Goal: Obtain resource: Download file/media

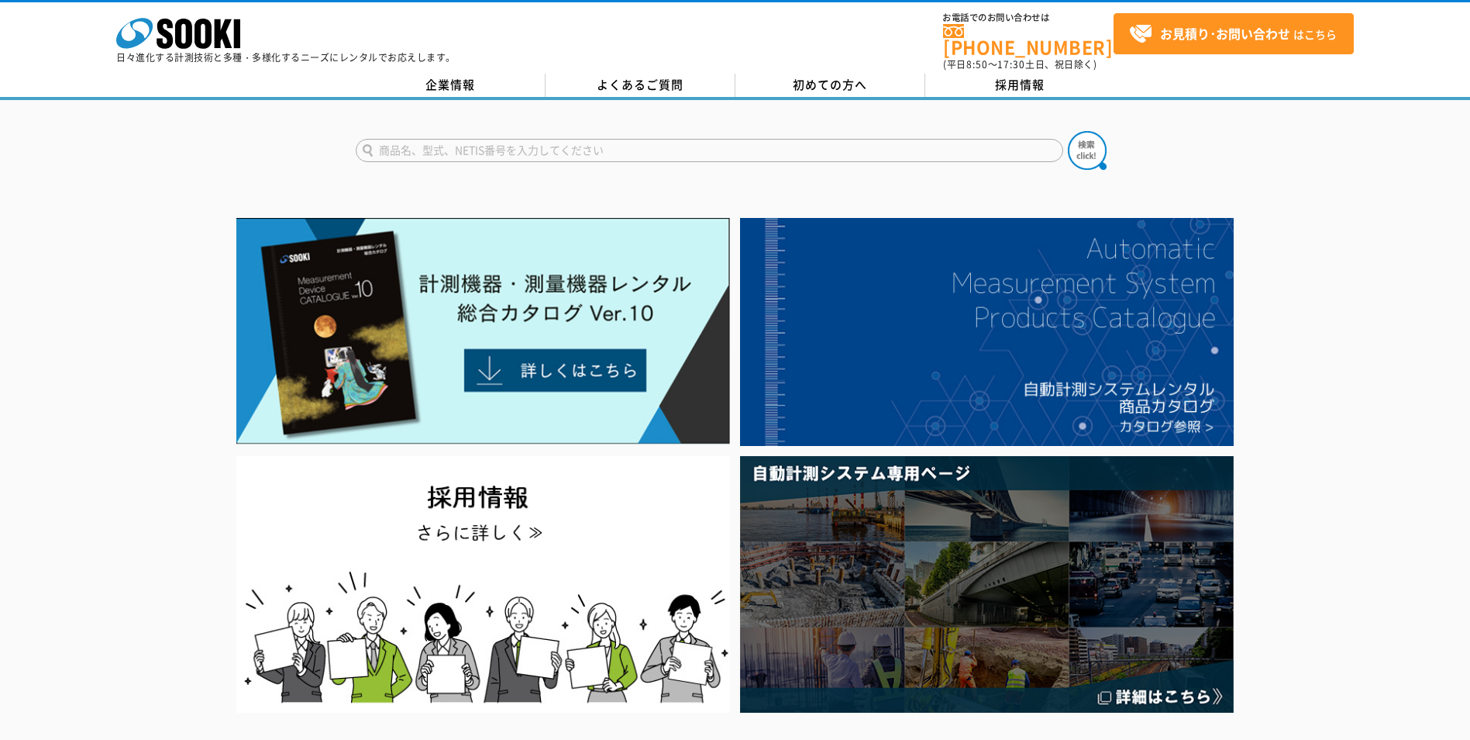
click at [479, 140] on input "text" at bounding box center [710, 150] width 708 height 23
paste input "HI-300J"
type input "HI-300J"
click at [1084, 142] on img at bounding box center [1087, 150] width 39 height 39
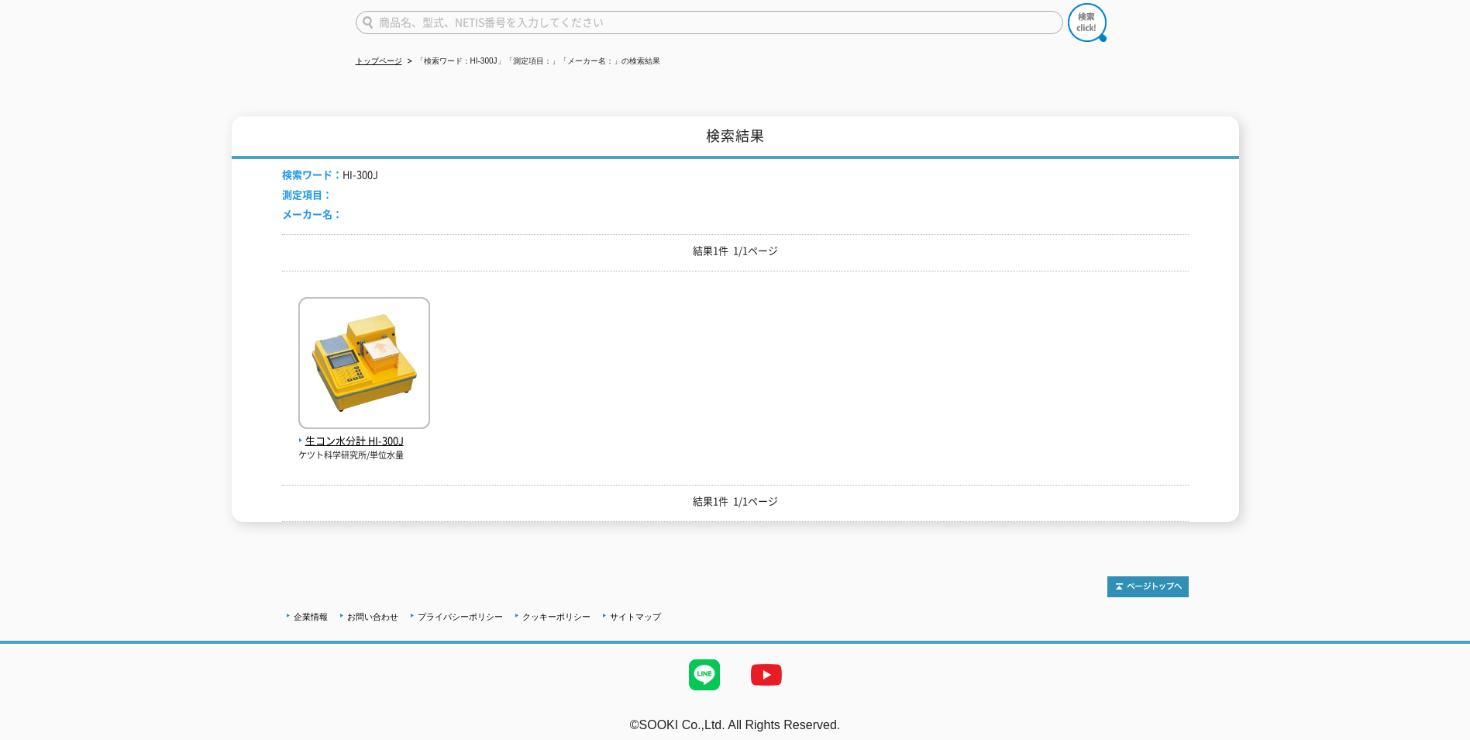
scroll to position [129, 0]
click at [391, 348] on img at bounding box center [364, 364] width 132 height 136
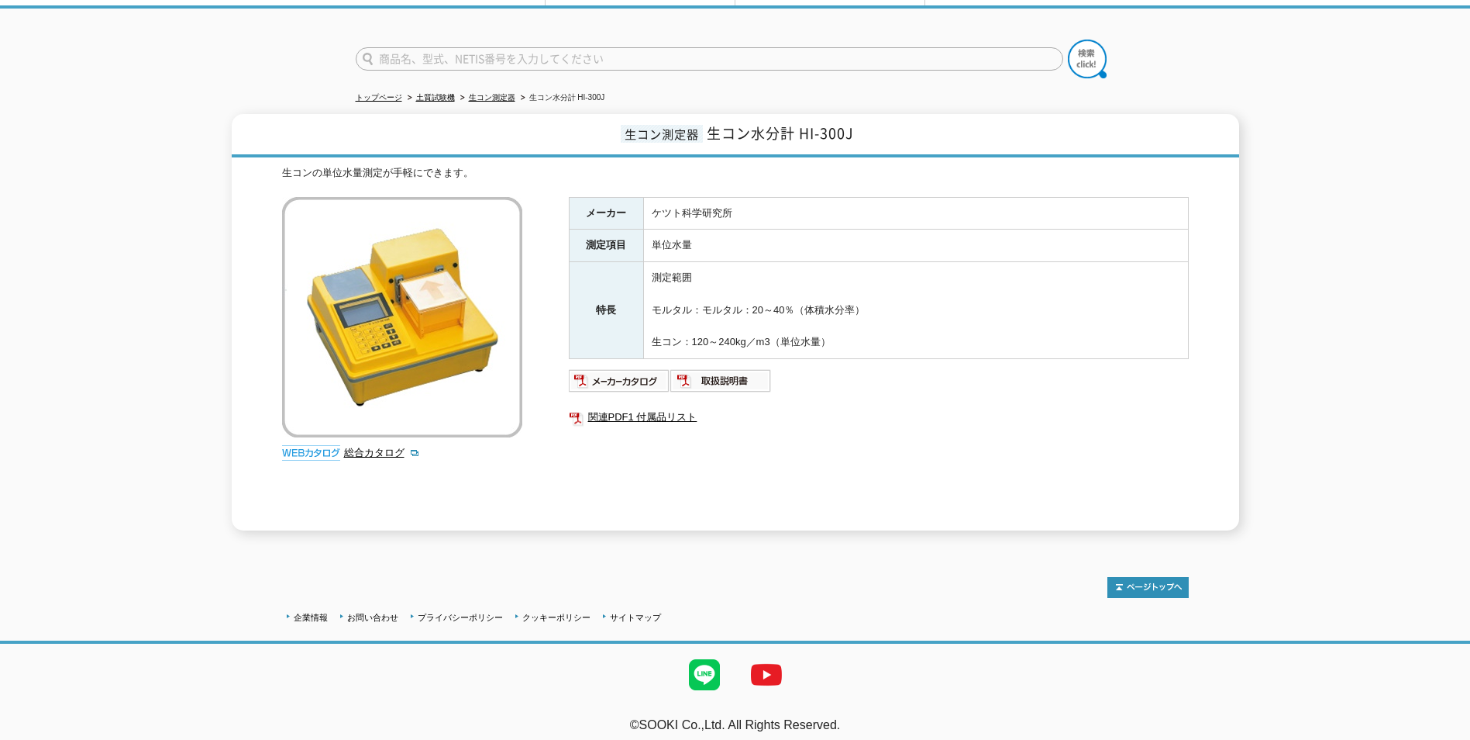
scroll to position [93, 0]
click at [526, 497] on div "生コンの単位水量測定が手軽にできます。 総合カタログ メーカー ケツト科学研究所 測定項目 単位水量 特長 測定範囲 モルタル：モルタル：20～40％（体積水…" at bounding box center [735, 346] width 907 height 365
click at [645, 408] on link "関連PDF1 付属品リスト" at bounding box center [879, 415] width 620 height 20
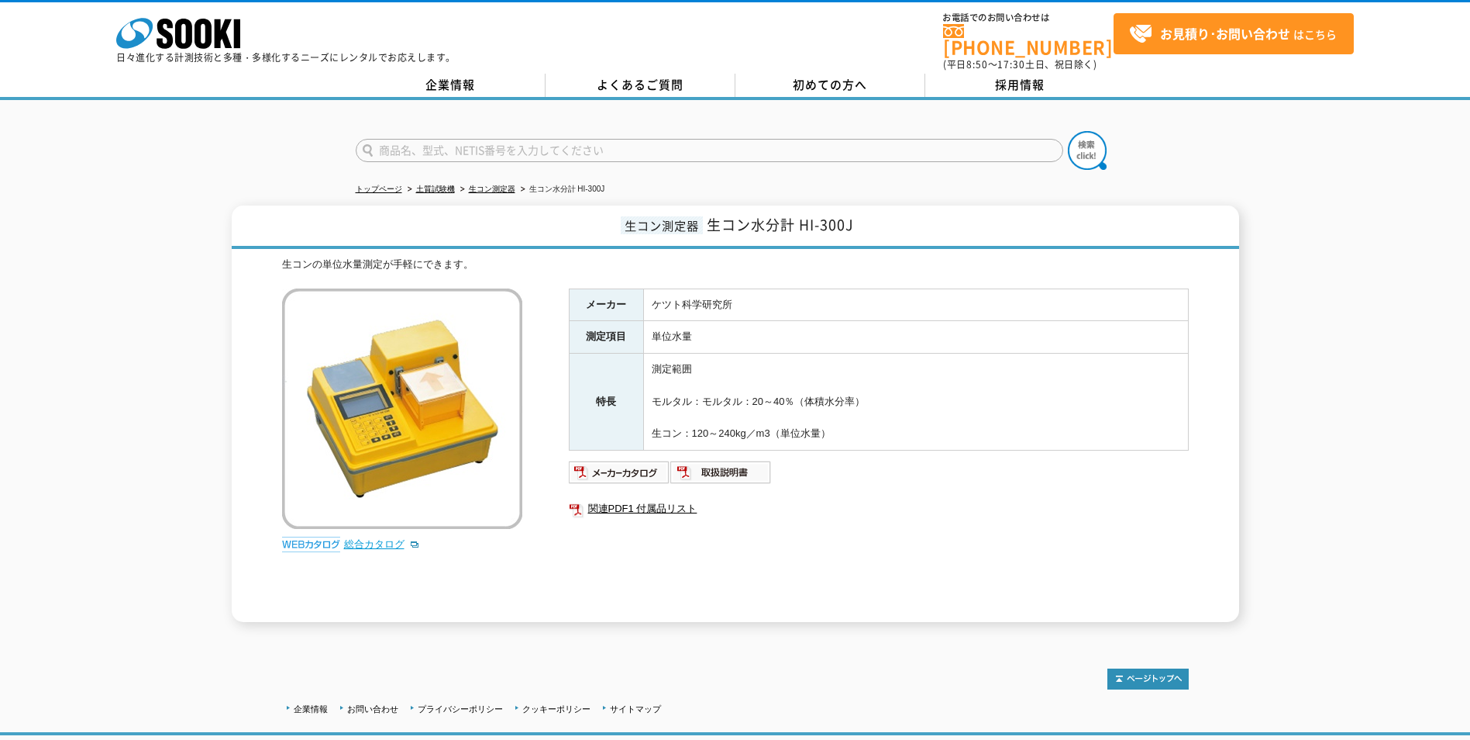
click at [375, 538] on link "総合カタログ" at bounding box center [382, 544] width 76 height 12
